Goal: Information Seeking & Learning: Learn about a topic

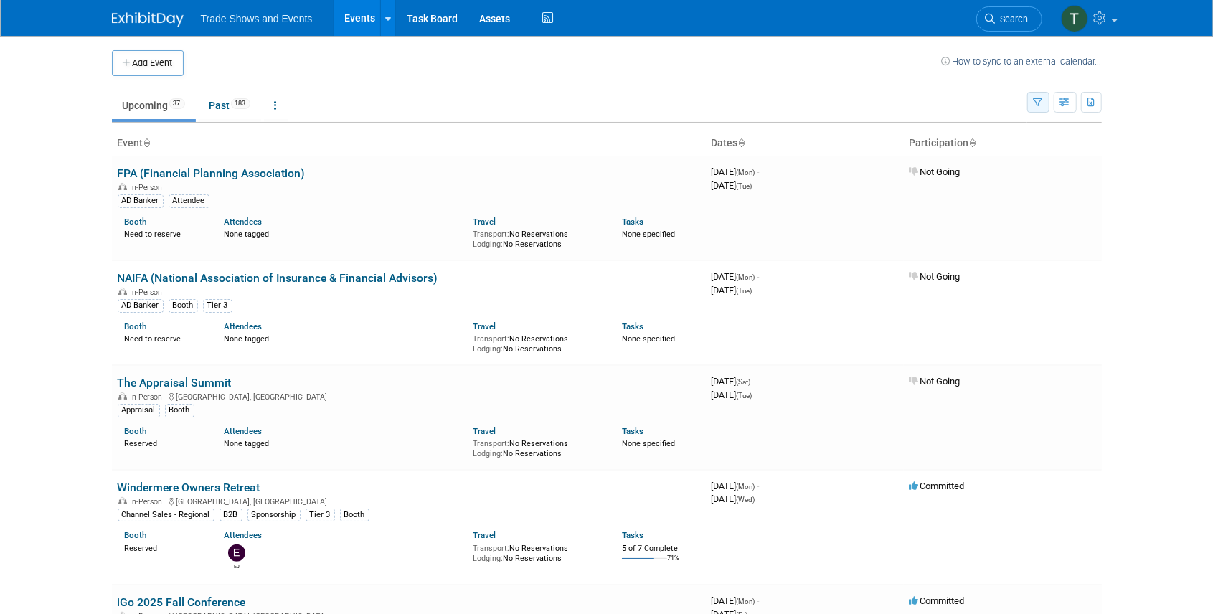
click at [1044, 98] on button "button" at bounding box center [1038, 102] width 22 height 21
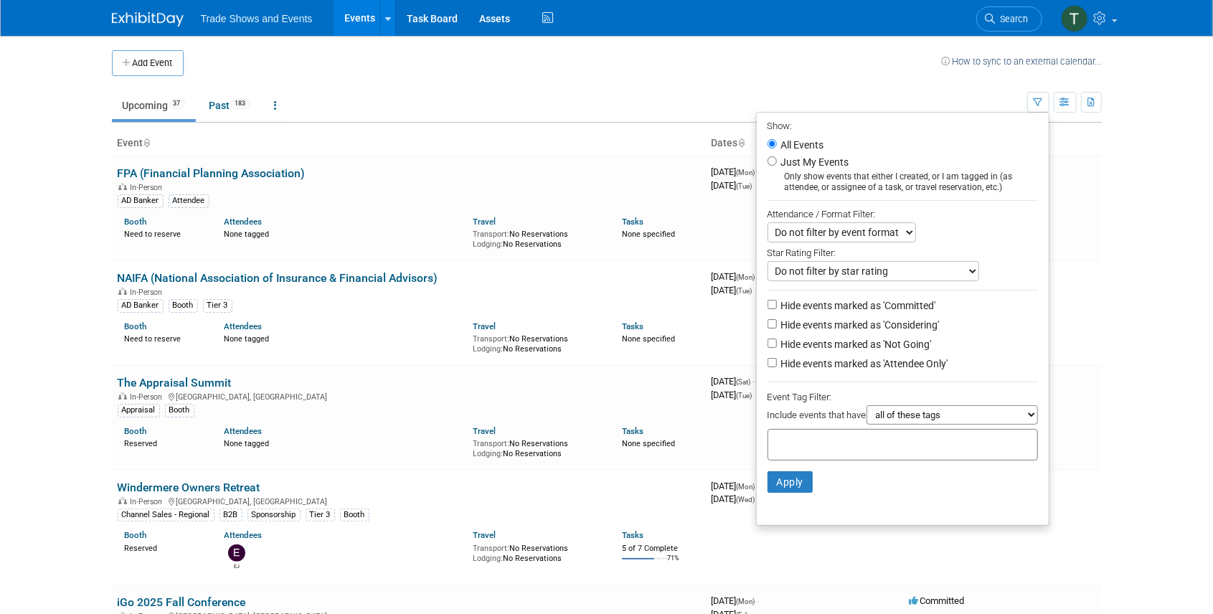
click at [827, 443] on input "text" at bounding box center [831, 442] width 115 height 14
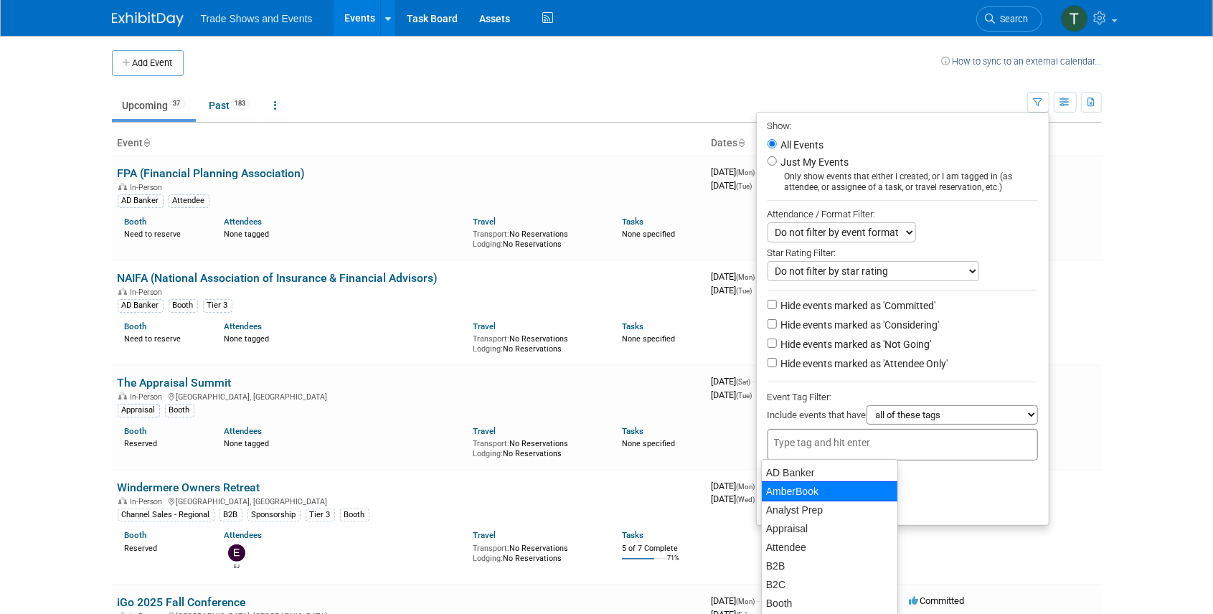
click at [812, 493] on div "AmberBook" at bounding box center [829, 491] width 137 height 20
type input "AmberBook"
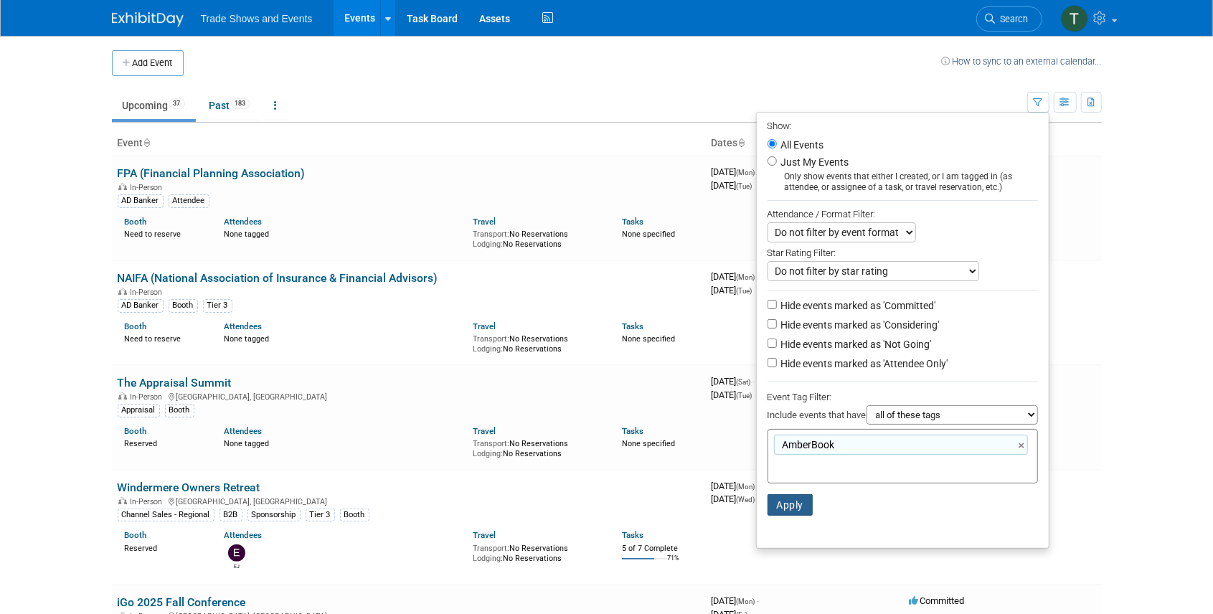
drag, startPoint x: 798, startPoint y: 506, endPoint x: 829, endPoint y: 501, distance: 31.2
click at [797, 506] on button "Apply" at bounding box center [790, 505] width 46 height 22
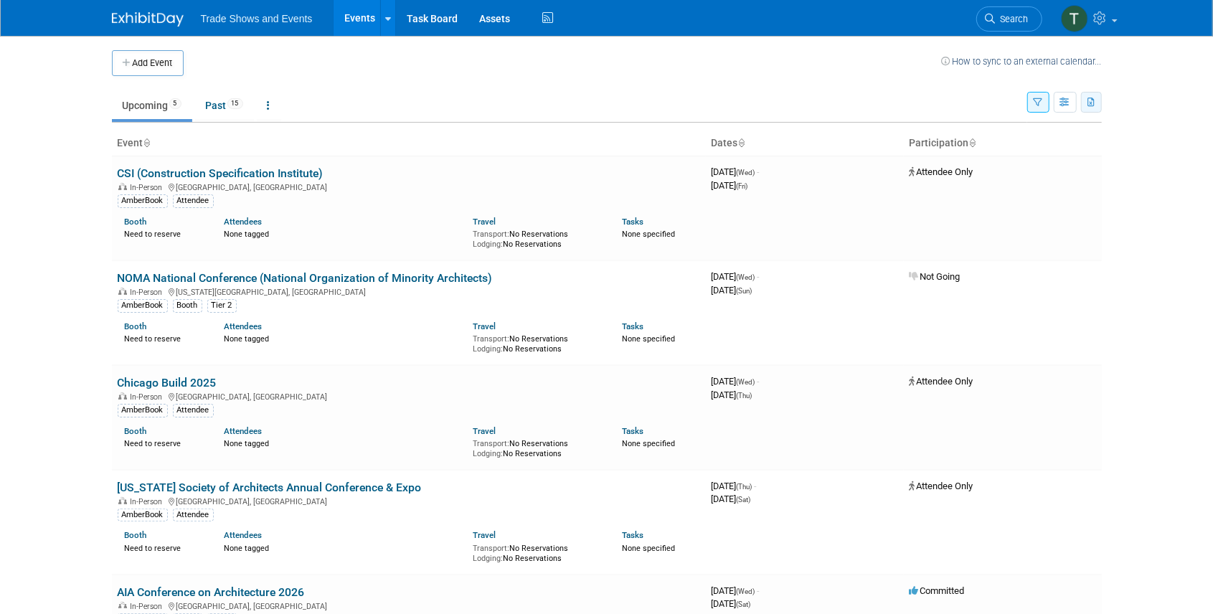
click at [1085, 103] on button "button" at bounding box center [1091, 102] width 21 height 21
click at [1200, 305] on body "Trade Shows and Events Events Add Event Bulk Upload Events Shareable Event Boar…" at bounding box center [606, 307] width 1213 height 614
click at [227, 109] on link "Past 15" at bounding box center [224, 105] width 59 height 27
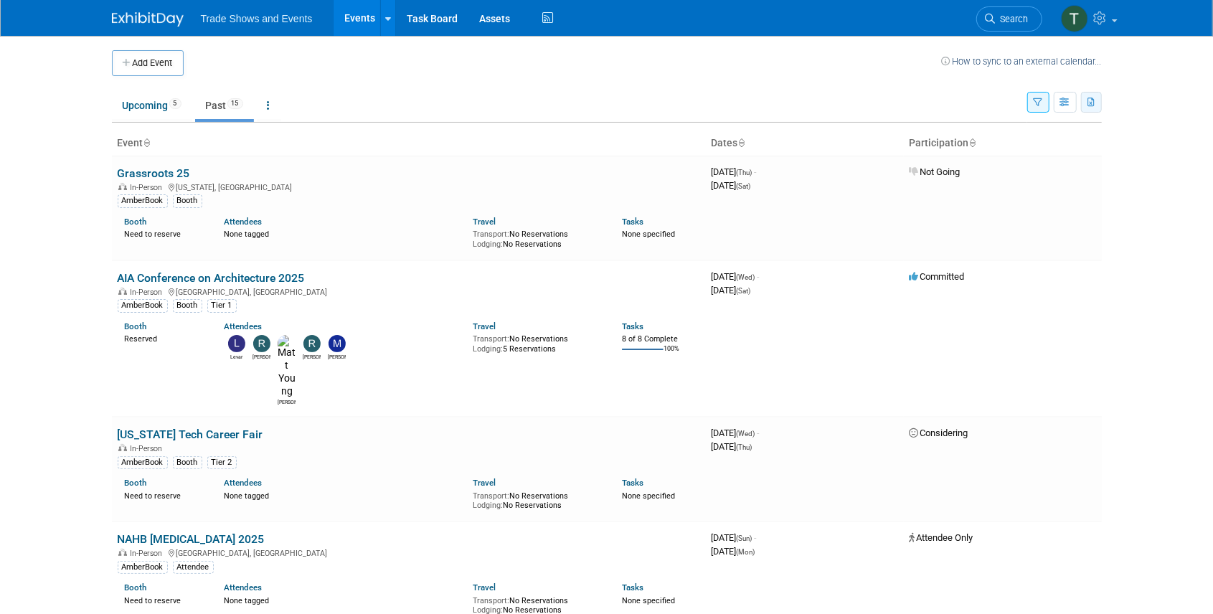
click at [1084, 99] on button "button" at bounding box center [1091, 102] width 21 height 21
click at [1009, 146] on link "Export Current View (15 Events)" at bounding box center [1012, 148] width 156 height 20
click at [612, 101] on ul "Upcoming 5 Past 15 All Events 20 Past and Upcoming Grouped Annually Events grou…" at bounding box center [569, 106] width 915 height 32
click at [152, 108] on link "Upcoming 5" at bounding box center [152, 105] width 80 height 27
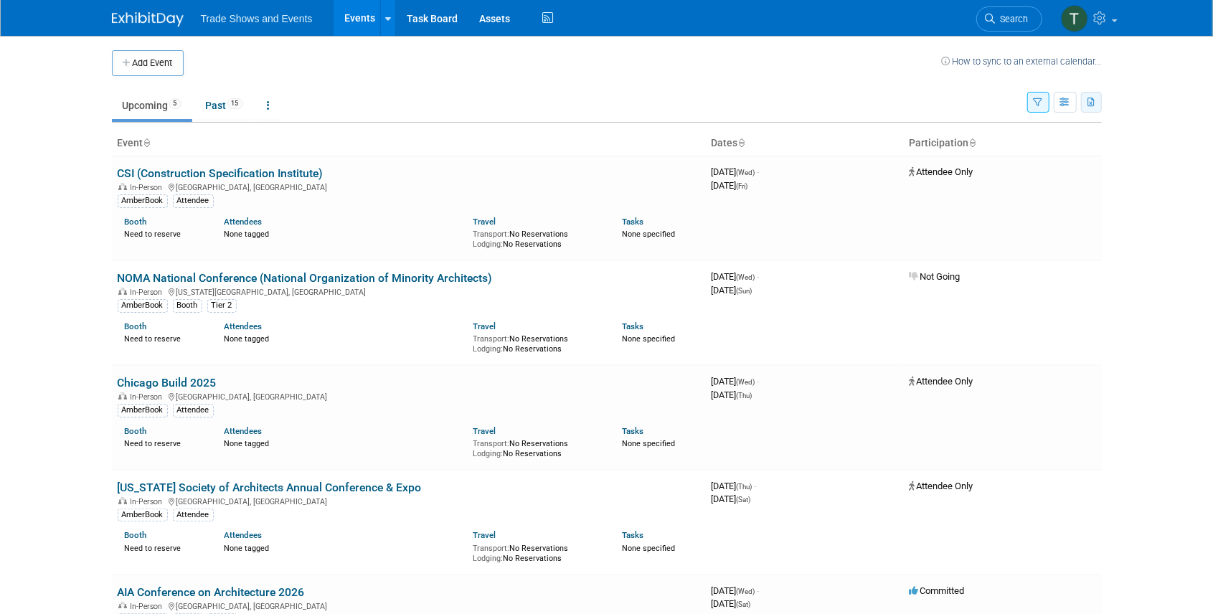
click at [1085, 105] on button "button" at bounding box center [1091, 102] width 21 height 21
click at [1026, 144] on link "Export Current View (5 Events)" at bounding box center [1014, 148] width 151 height 20
click at [726, 21] on div "Trade Shows and Events Events Add Event Bulk Upload Events Shareable Event Boar…" at bounding box center [607, 18] width 990 height 36
click at [1033, 15] on link "Search" at bounding box center [1009, 18] width 66 height 25
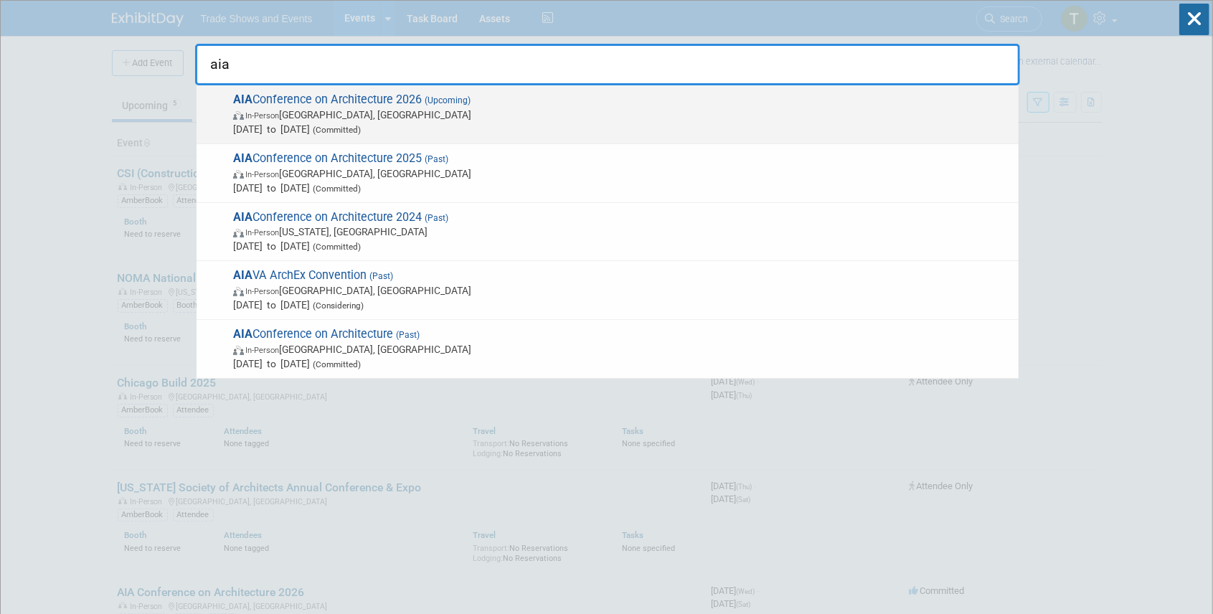
type input "aia"
click at [408, 98] on span "AIA Conference on Architecture 2026 (Upcoming) In-Person San Diego, CA Jun 10, …" at bounding box center [620, 115] width 782 height 44
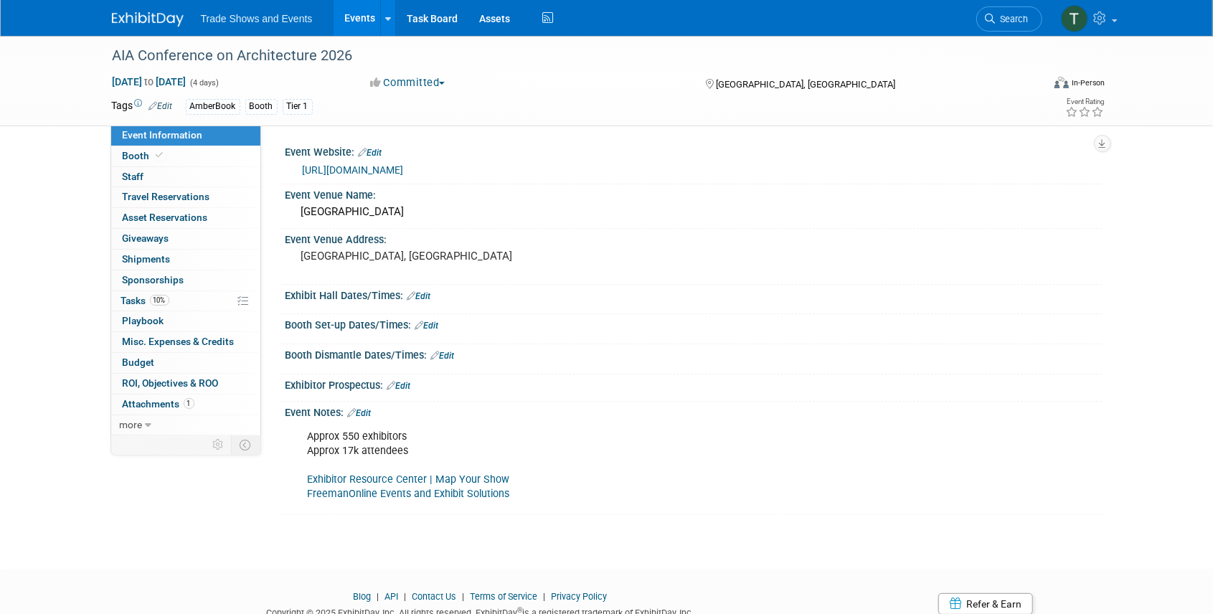
click at [367, 169] on link "[URL][DOMAIN_NAME]" at bounding box center [353, 169] width 101 height 11
click at [136, 359] on span "Budget" at bounding box center [139, 361] width 32 height 11
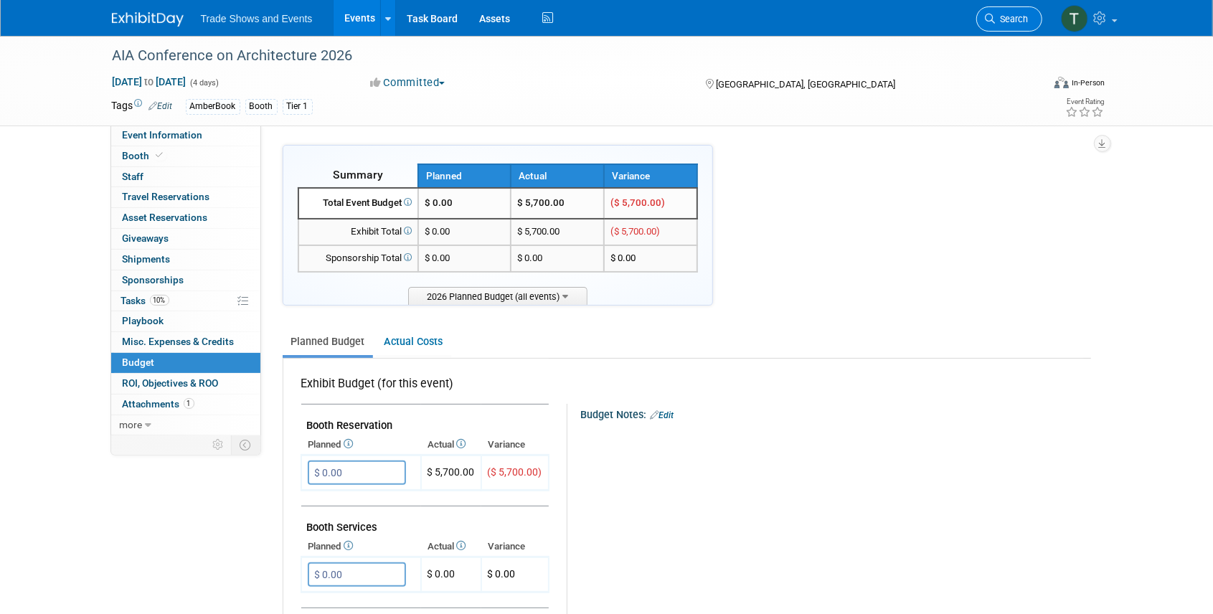
click at [1005, 19] on span "Search" at bounding box center [1011, 19] width 33 height 11
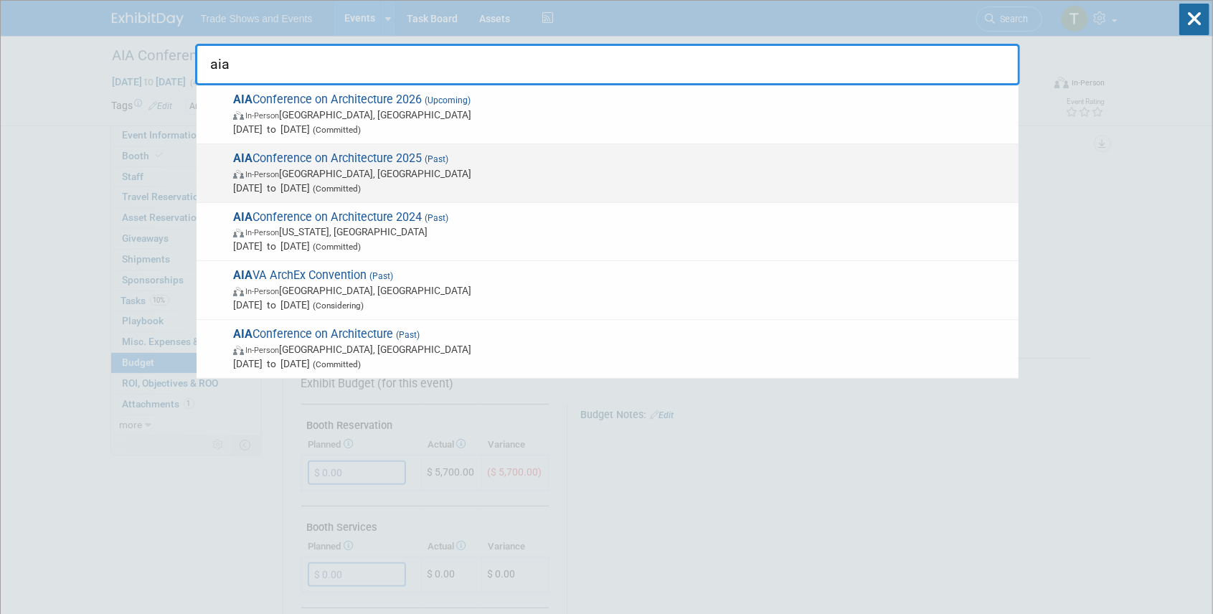
type input "aia"
click at [396, 157] on span "AIA Conference on Architecture 2025 (Past) In-Person [GEOGRAPHIC_DATA], [GEOGRA…" at bounding box center [620, 173] width 782 height 44
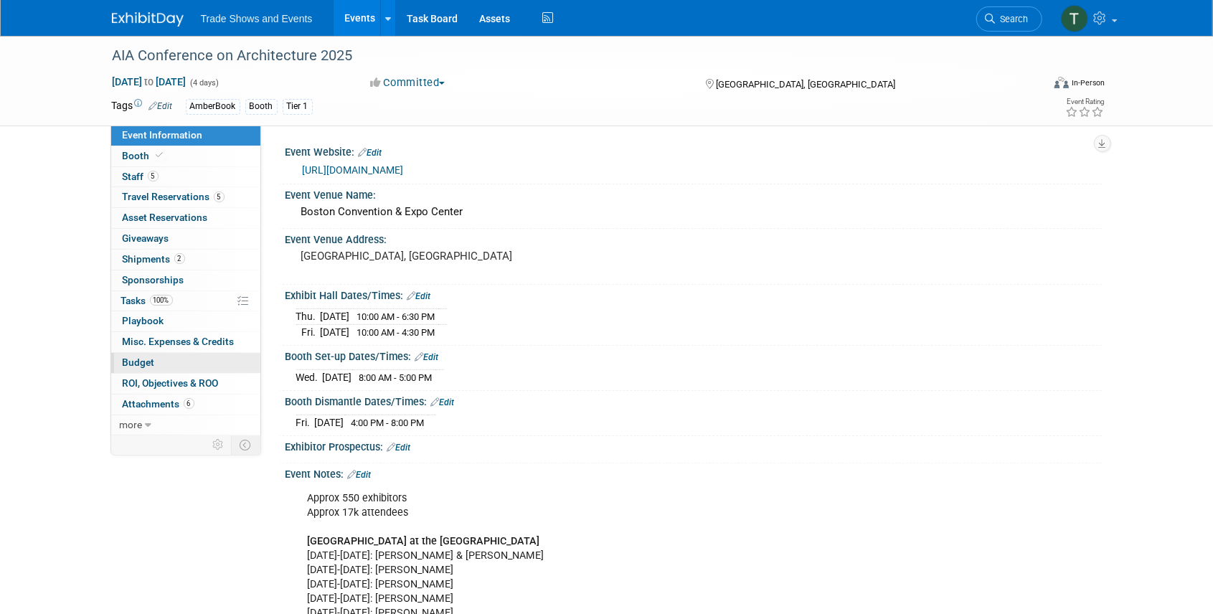
click at [145, 357] on span "Budget" at bounding box center [139, 361] width 32 height 11
